Goal: Check status: Check status

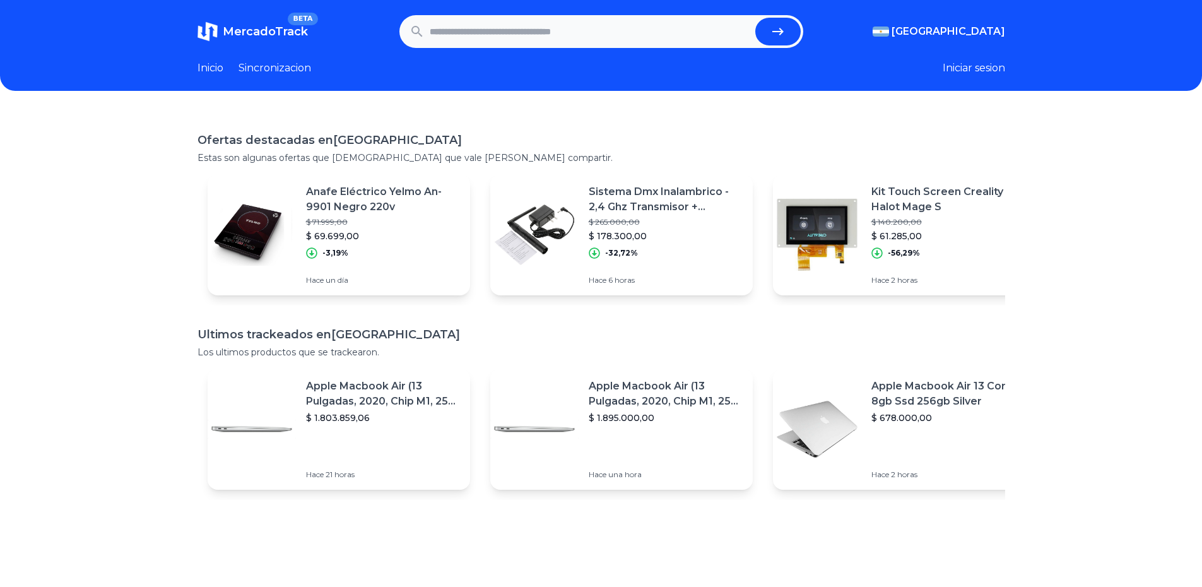
click at [465, 30] on input "text" at bounding box center [590, 32] width 321 height 28
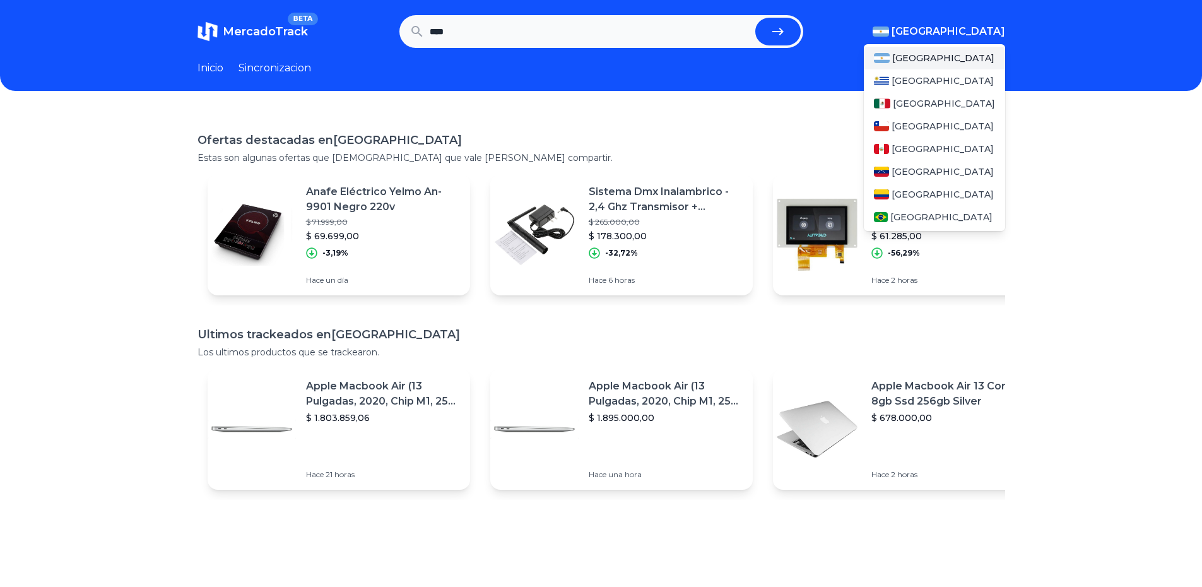
type input "****"
click at [960, 27] on span "[GEOGRAPHIC_DATA]" at bounding box center [949, 31] width 114 height 15
click at [928, 106] on span "[GEOGRAPHIC_DATA]" at bounding box center [944, 103] width 102 height 13
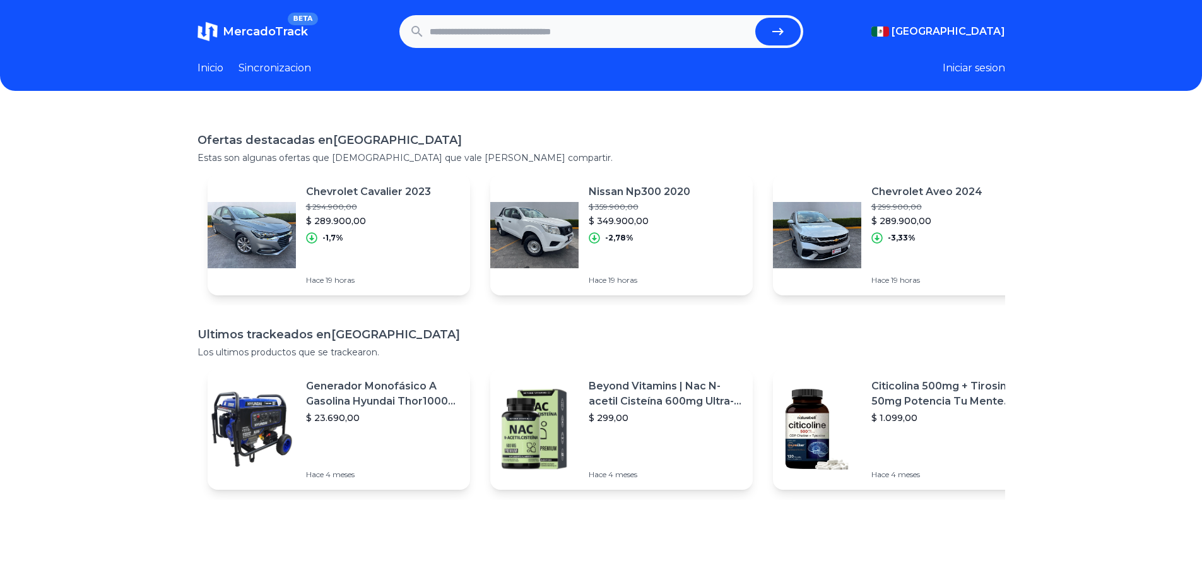
click at [599, 47] on form at bounding box center [601, 31] width 404 height 33
click at [569, 28] on input "text" at bounding box center [590, 32] width 321 height 28
type input "****"
click at [755, 18] on button "submit" at bounding box center [777, 32] width 45 height 28
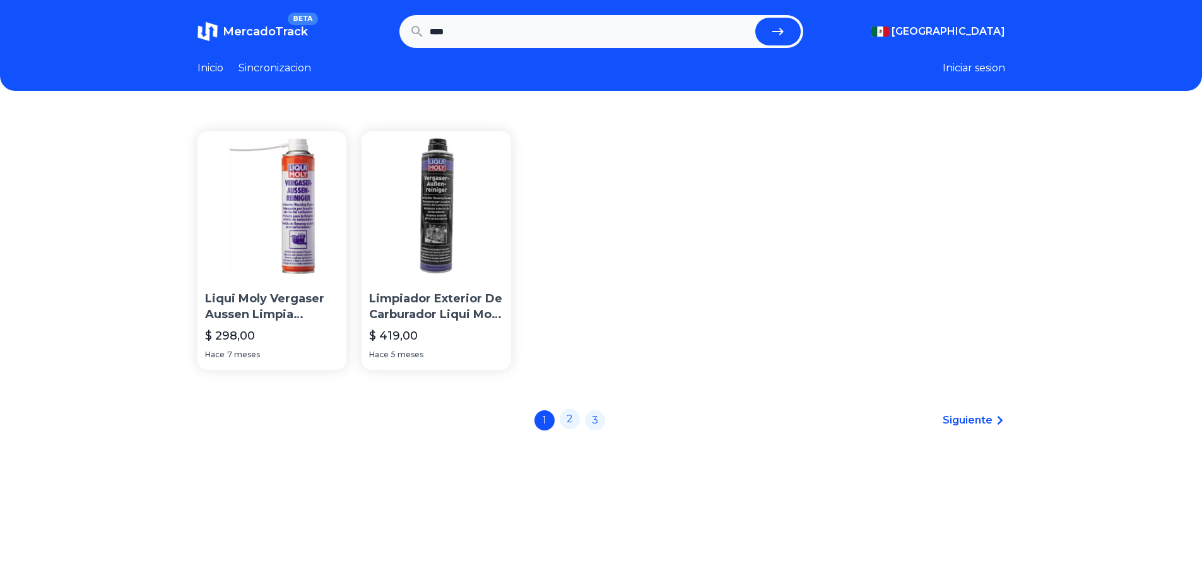
scroll to position [63, 0]
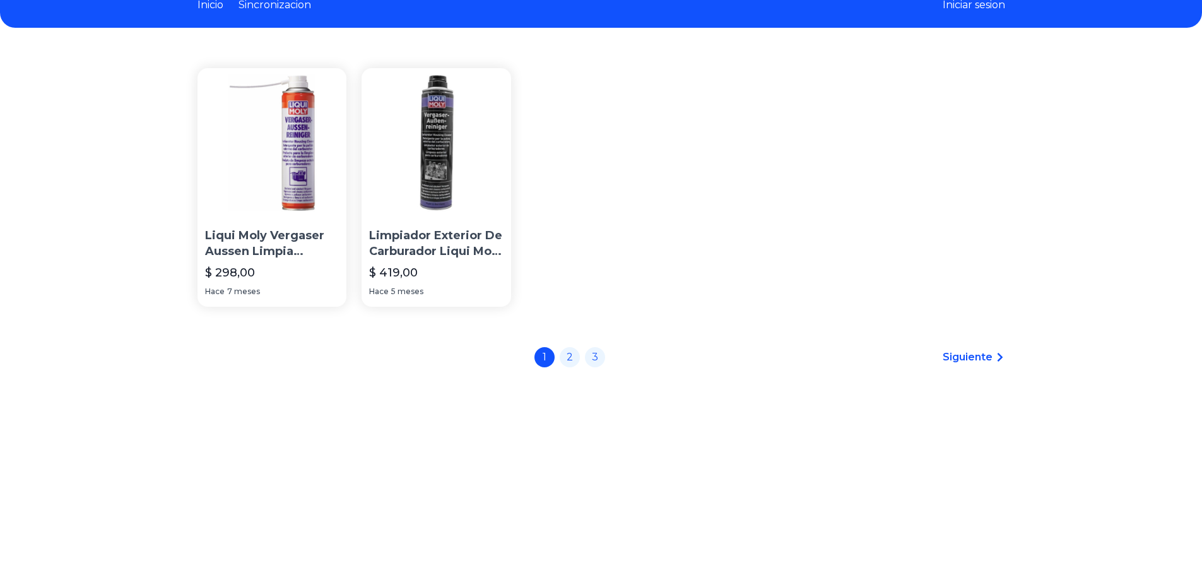
click at [605, 367] on div "1 2 3" at bounding box center [569, 357] width 71 height 20
click at [598, 358] on link "3" at bounding box center [595, 356] width 20 height 20
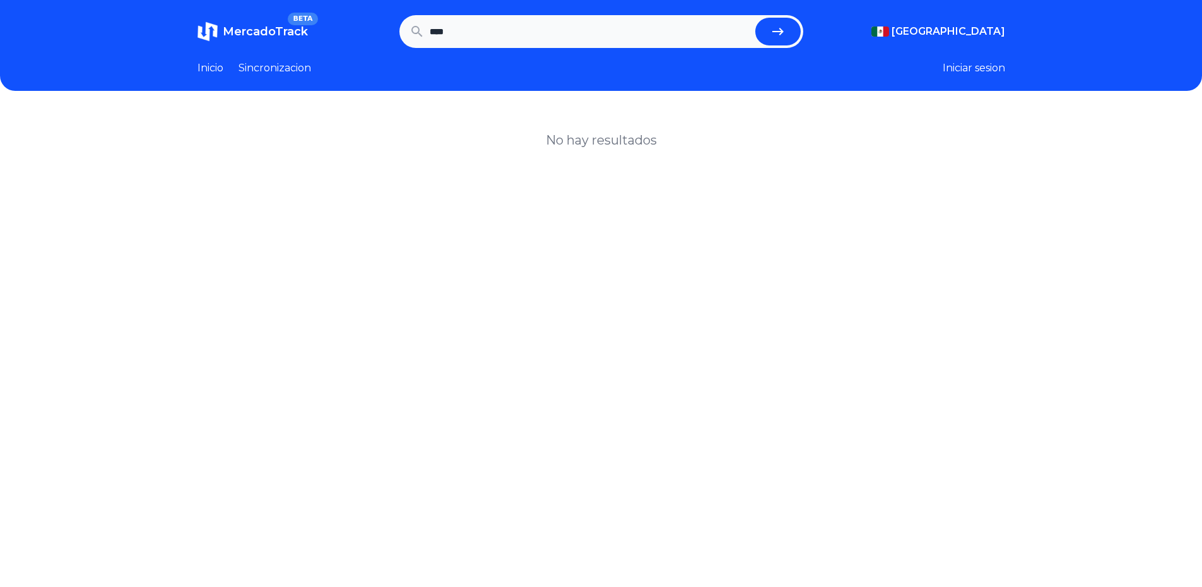
scroll to position [63, 0]
